Goal: Task Accomplishment & Management: Complete application form

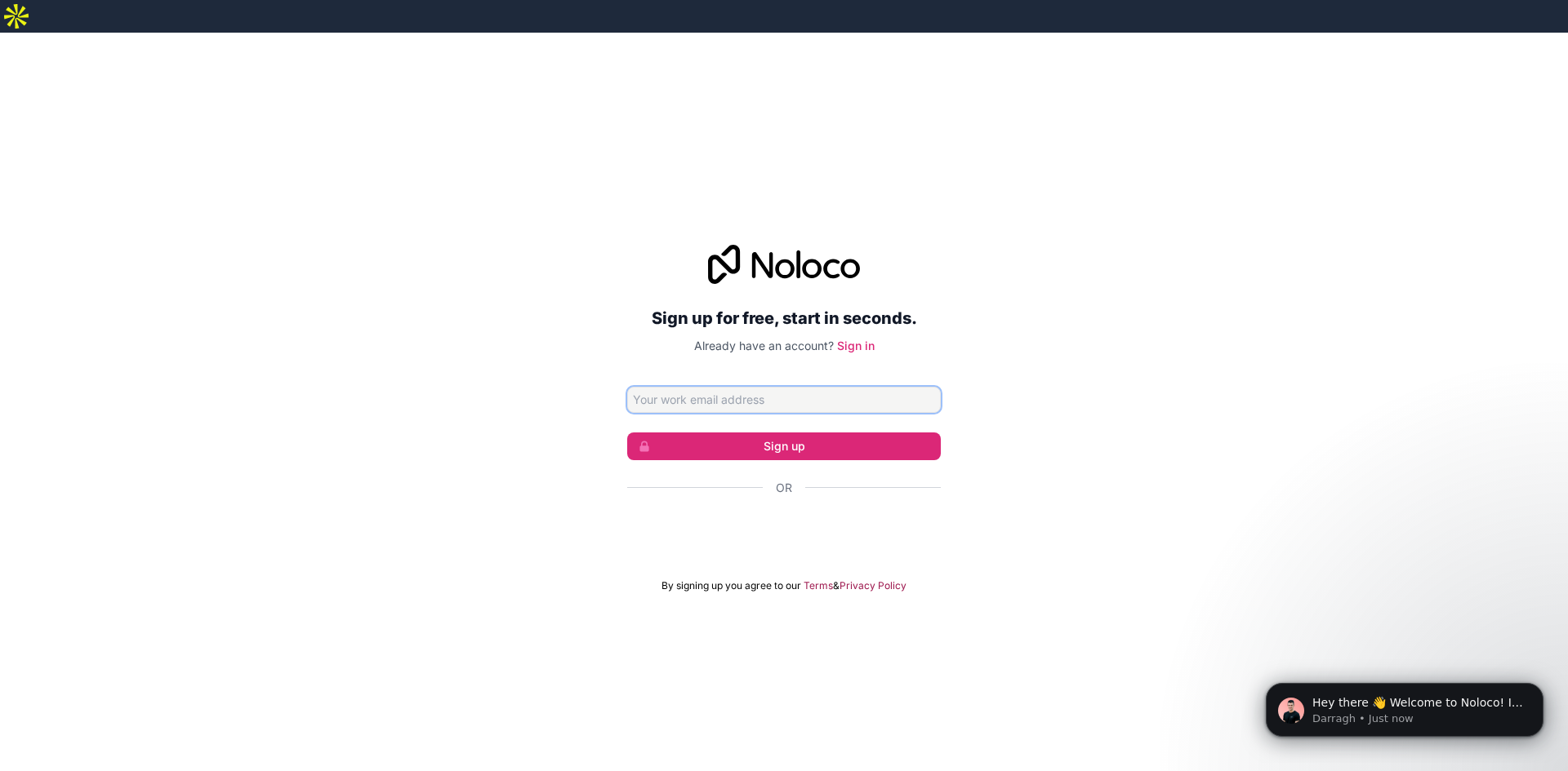
click at [856, 387] on input "Email address" at bounding box center [784, 401] width 314 height 26
type input "[EMAIL_ADDRESS][DOMAIN_NAME]"
click at [843, 433] on button "Sign up" at bounding box center [784, 446] width 314 height 27
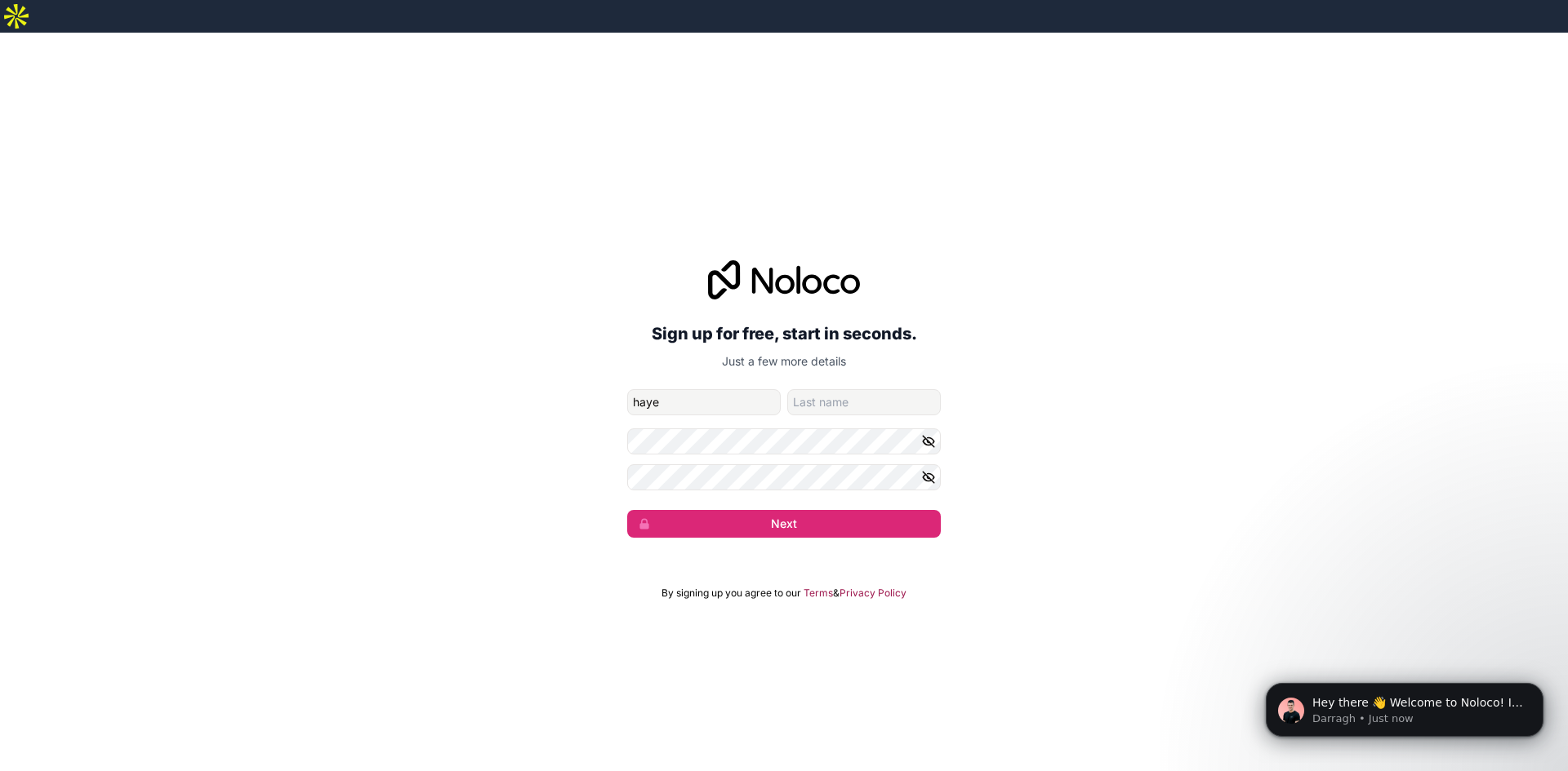
type input "[PERSON_NAME]"
click at [930, 436] on icon "button" at bounding box center [928, 441] width 11 height 11
click at [797, 419] on div "Sign up for free, start in seconds. Just a few more details [EMAIL_ADDRESS][DOM…" at bounding box center [784, 399] width 1568 height 323
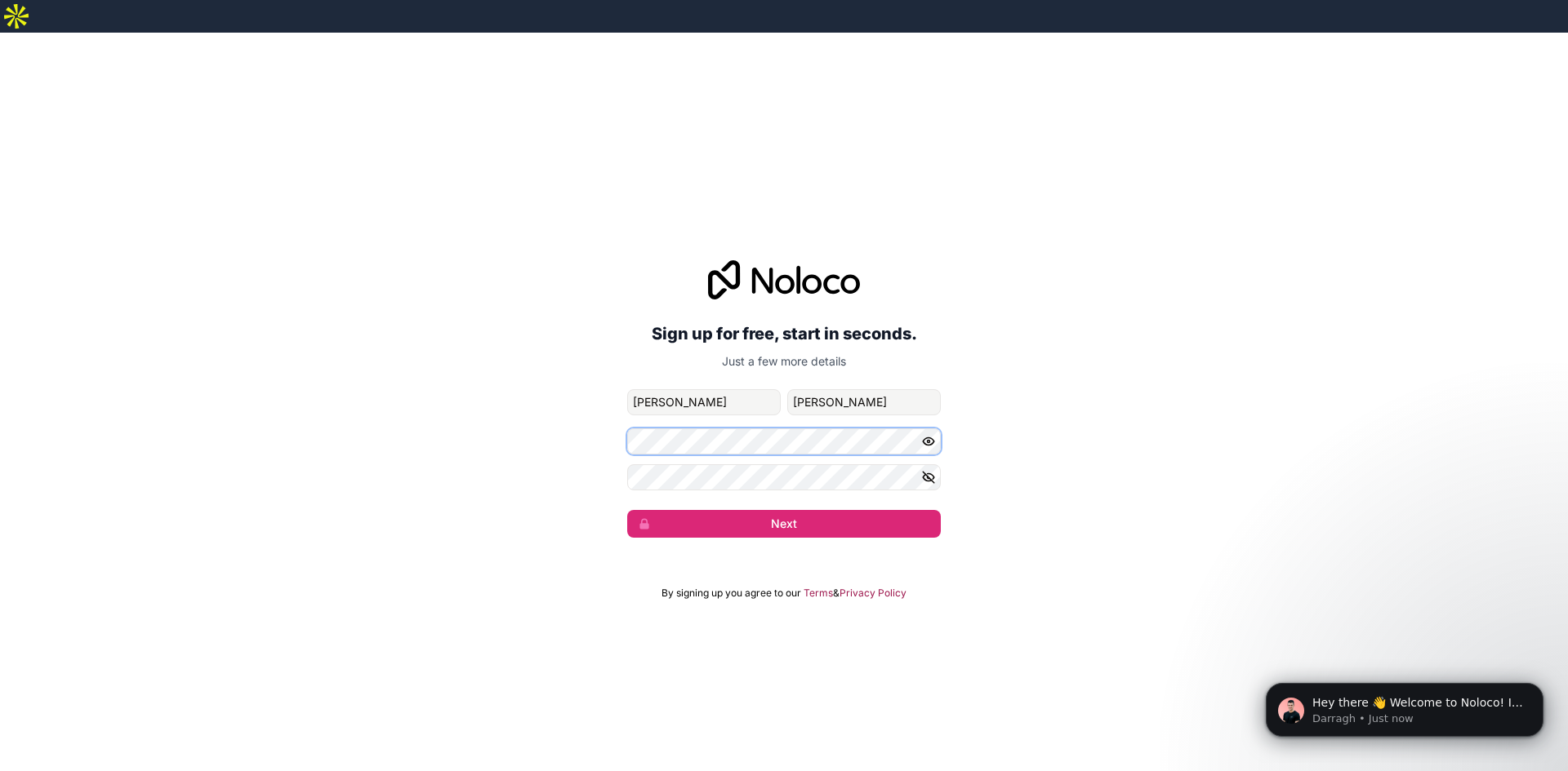
drag, startPoint x: 597, startPoint y: 399, endPoint x: 435, endPoint y: 365, distance: 165.5
click at [415, 368] on div "Sign up for free, start in seconds. Just a few more details [EMAIL_ADDRESS][DOM…" at bounding box center [784, 399] width 1568 height 323
click at [891, 415] on div "Sign up for free, start in seconds. Just a few more details [EMAIL_ADDRESS][DOM…" at bounding box center [784, 399] width 1568 height 323
click at [599, 401] on div "Sign up for free, start in seconds. Just a few more details [EMAIL_ADDRESS][DOM…" at bounding box center [784, 399] width 1568 height 323
click at [712, 417] on div "Sign up for free, start in seconds. Just a few more details [EMAIL_ADDRESS][DOM…" at bounding box center [784, 399] width 1568 height 323
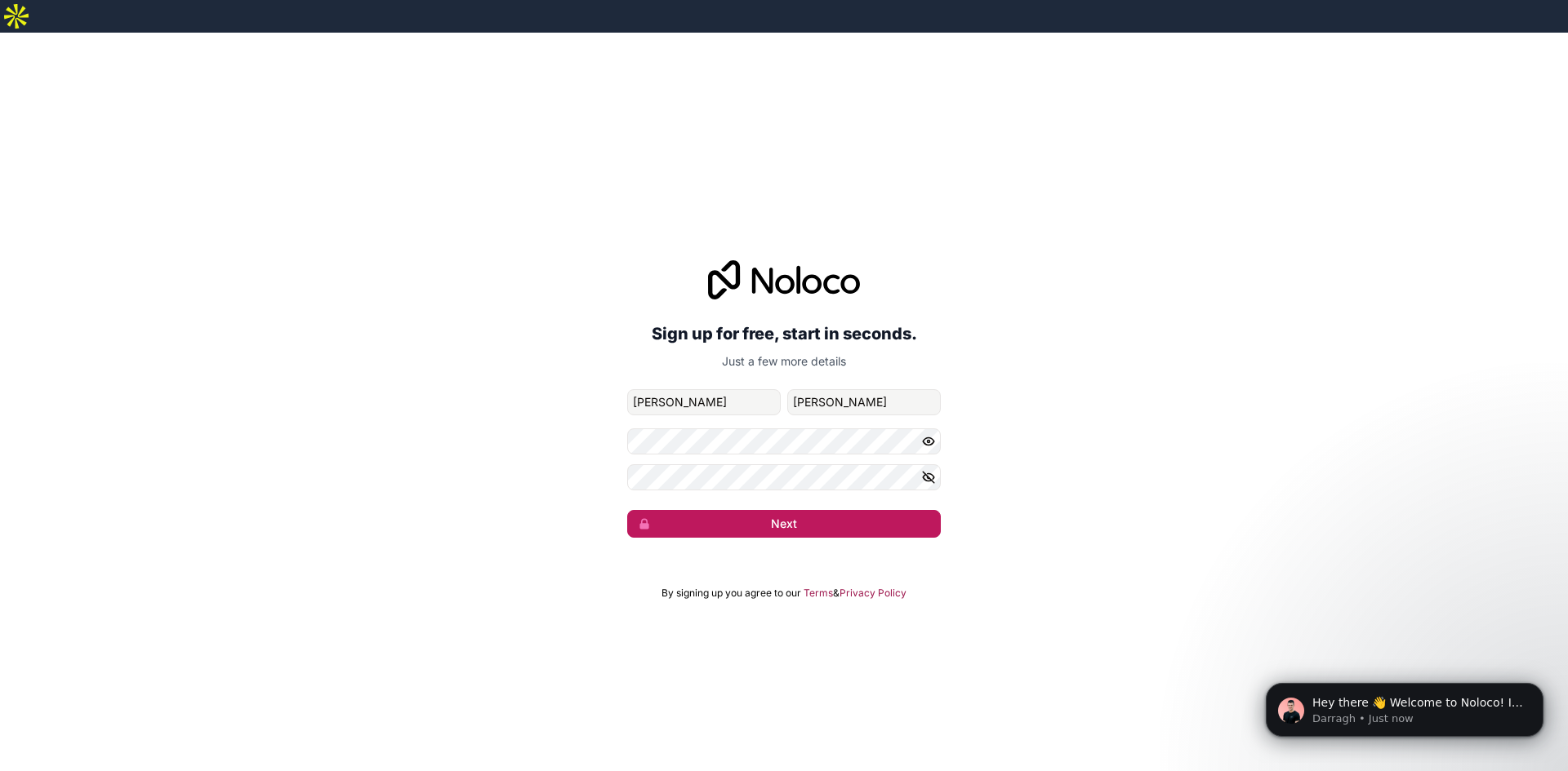
click at [730, 510] on button "Next" at bounding box center [784, 523] width 314 height 27
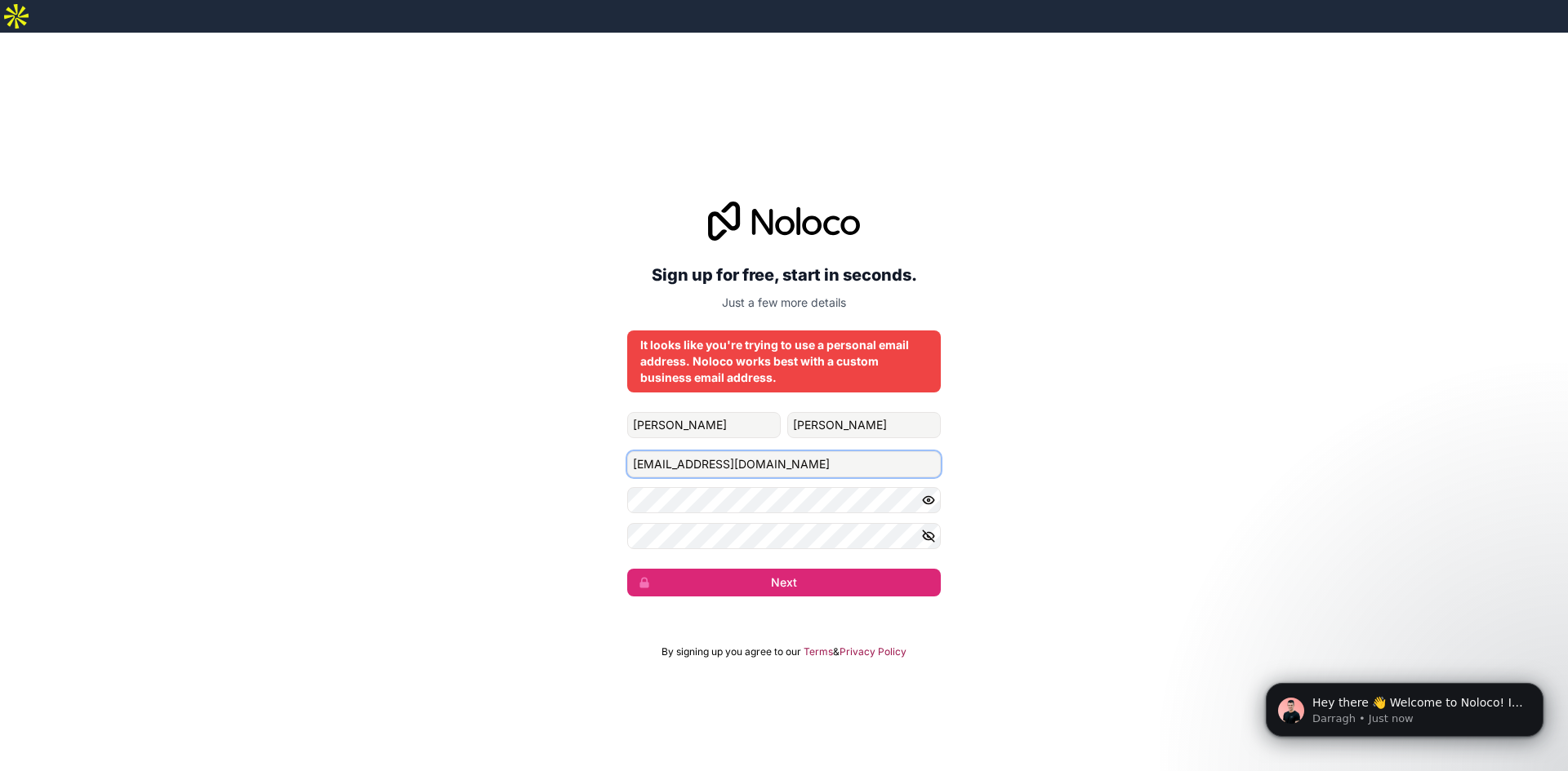
click at [800, 452] on input "[EMAIL_ADDRESS][DOMAIN_NAME]" at bounding box center [784, 465] width 314 height 26
click at [818, 569] on div "Next" at bounding box center [784, 582] width 314 height 27
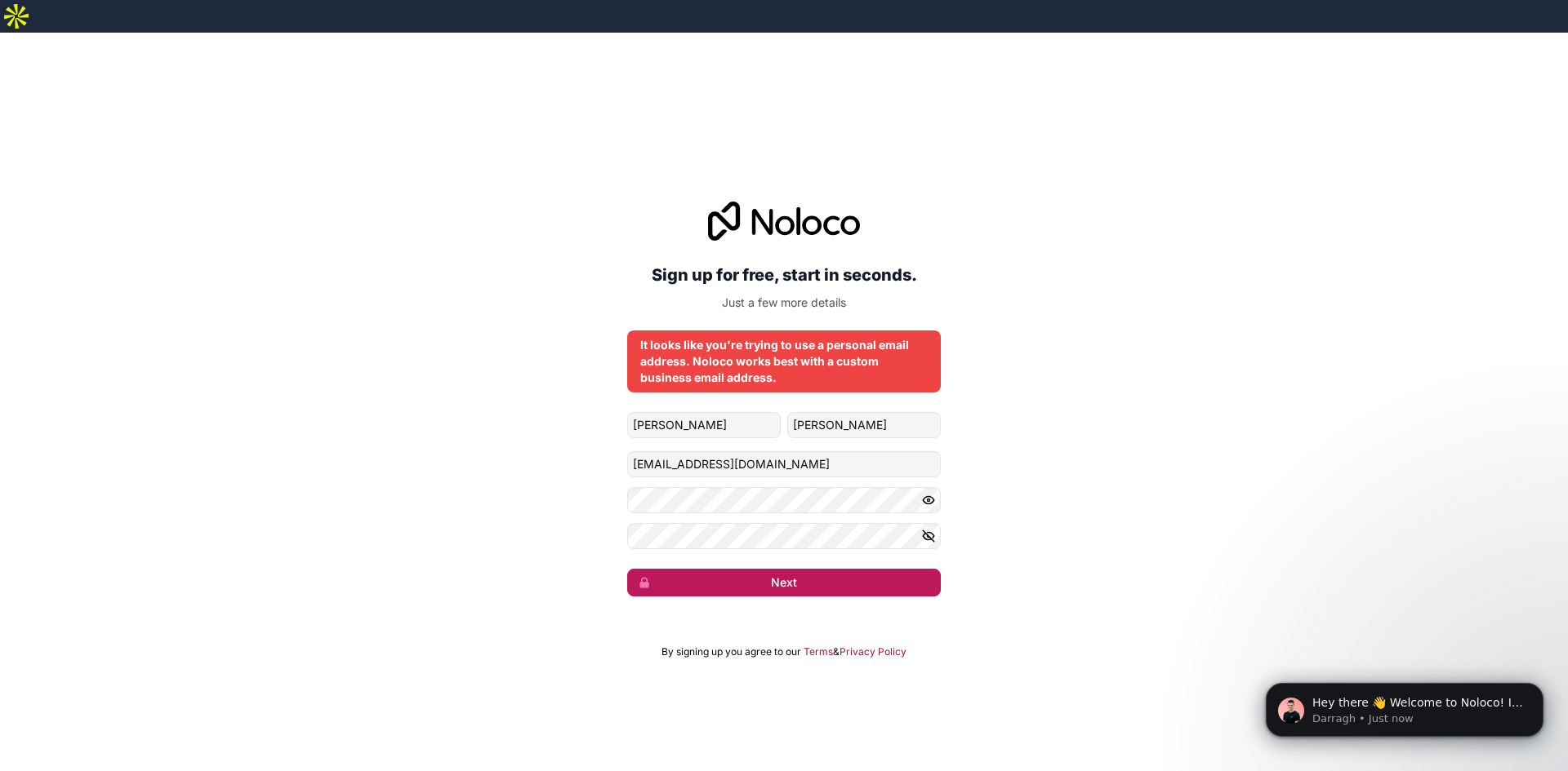
click at [817, 569] on button "Next" at bounding box center [784, 582] width 314 height 27
click at [817, 569] on button "submit" at bounding box center [784, 582] width 314 height 27
click at [817, 569] on button "Next" at bounding box center [784, 582] width 314 height 27
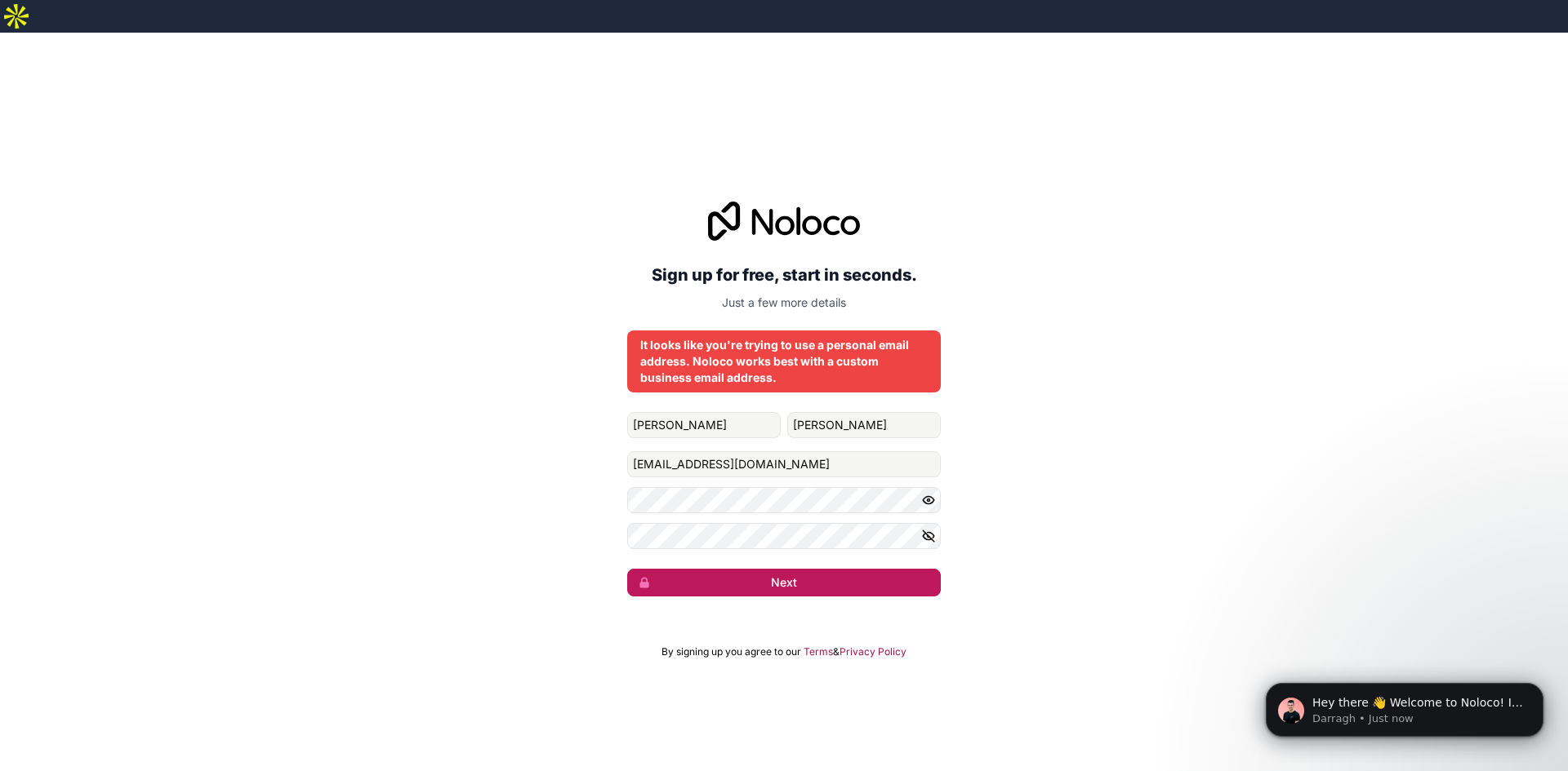
click at [817, 569] on button "Next" at bounding box center [784, 582] width 314 height 27
drag, startPoint x: 817, startPoint y: 547, endPoint x: 827, endPoint y: 544, distance: 10.4
click at [823, 569] on button "Next" at bounding box center [784, 582] width 314 height 27
